Goal: Transaction & Acquisition: Purchase product/service

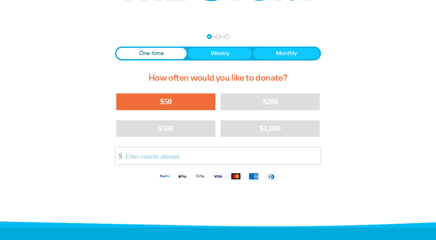
click at [173, 101] on button "$50" at bounding box center [165, 102] width 99 height 16
select select "AU"
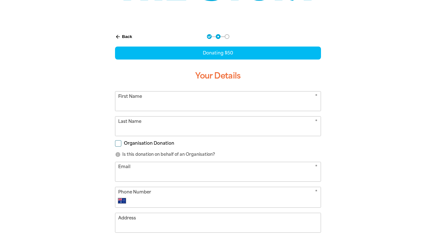
click at [173, 101] on input "First Name" at bounding box center [217, 101] width 205 height 19
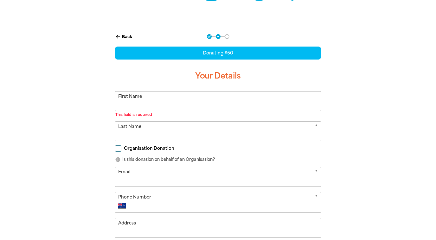
paste input "[PERSON_NAME]"
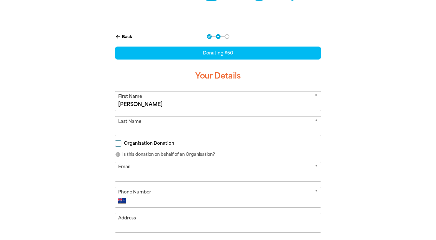
drag, startPoint x: 137, startPoint y: 105, endPoint x: 157, endPoint y: 107, distance: 19.5
click at [157, 107] on input "[PERSON_NAME]" at bounding box center [217, 101] width 205 height 19
type input "[PERSON_NAME]"
click at [149, 125] on input "Last Name" at bounding box center [217, 126] width 205 height 19
paste input "[PERSON_NAME]"
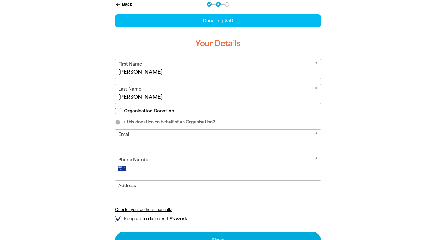
scroll to position [152, 0]
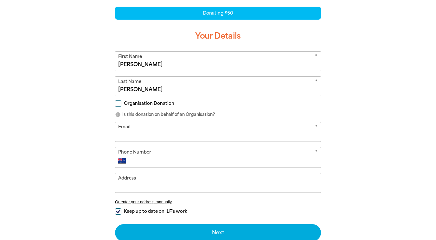
type input "[PERSON_NAME]"
click at [120, 104] on input "Organisation Donation" at bounding box center [118, 104] width 6 height 6
checkbox input "true"
select select "AU"
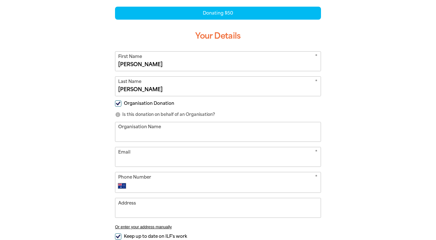
click at [139, 136] on input "Organisation Name" at bounding box center [217, 131] width 205 height 19
type input "CareerTrackers"
click at [145, 163] on input "Email" at bounding box center [217, 156] width 205 height 19
type input "[EMAIL_ADDRESS][DOMAIN_NAME]"
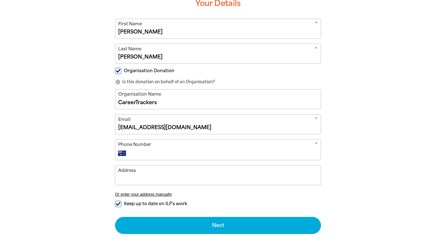
click at [174, 154] on input "Phone Number" at bounding box center [224, 154] width 187 height 8
type input "0497 913 649"
type input "[STREET_ADDRESS][PERSON_NAME]"
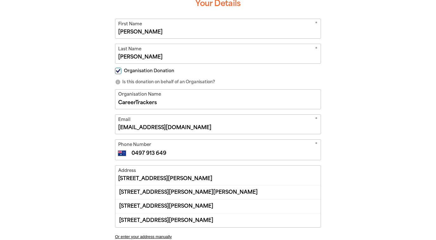
drag, startPoint x: 241, startPoint y: 179, endPoint x: 98, endPoint y: 178, distance: 143.6
click at [98, 178] on div "arrow_back Back Step 1 Step 2 Step 3 Donating $50 Your Details * First Name [PE…" at bounding box center [218, 135] width 241 height 362
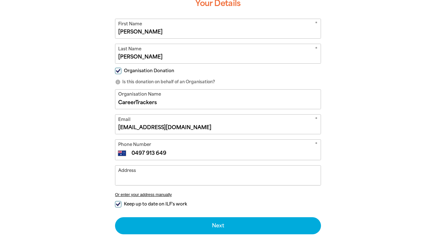
paste input "[STREET_ADDRESS]"
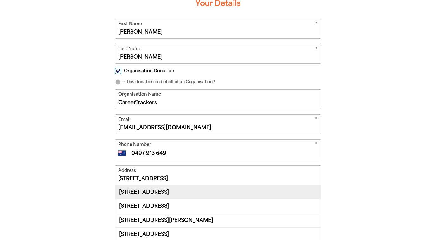
click at [210, 192] on div "[STREET_ADDRESS]" at bounding box center [217, 192] width 205 height 14
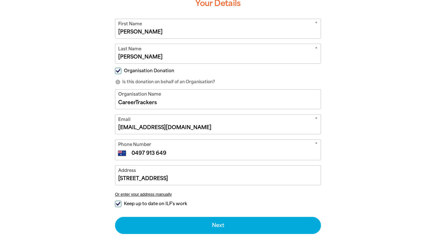
type input "[STREET_ADDRESS]"
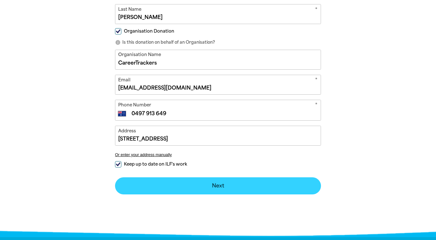
click at [210, 192] on button "Next chevron_right" at bounding box center [218, 186] width 206 height 17
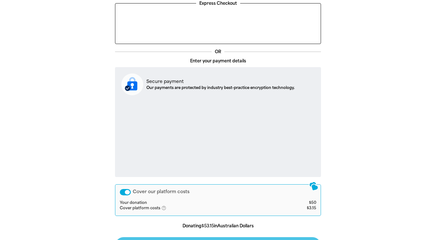
scroll to position [206, 0]
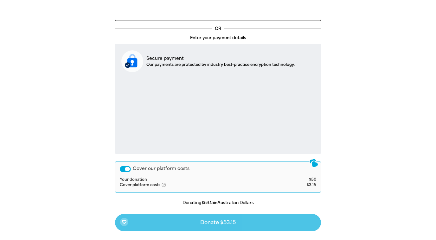
click at [125, 171] on div "Cover our platform costs" at bounding box center [125, 169] width 11 height 6
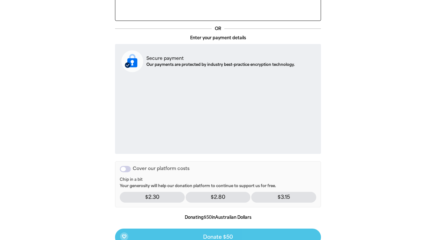
click at [363, 172] on div "arrow_back Back Step 1 Step 2 Step 3 Your Payment Details Express Checkout OR E…" at bounding box center [218, 109] width 380 height 354
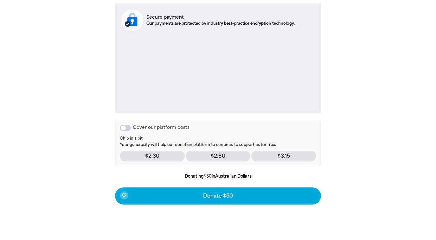
scroll to position [249, 0]
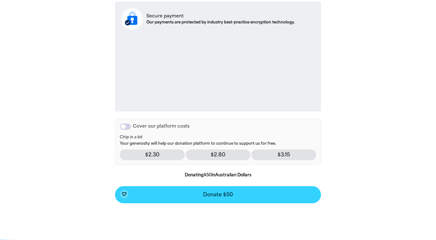
click at [253, 195] on button "favorite_border Donate $50" at bounding box center [218, 194] width 206 height 17
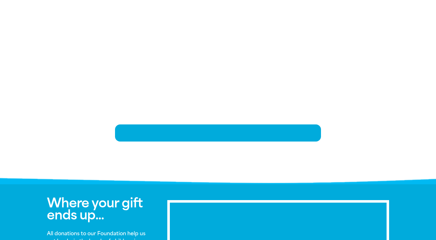
scroll to position [131, 0]
